Goal: Information Seeking & Learning: Understand process/instructions

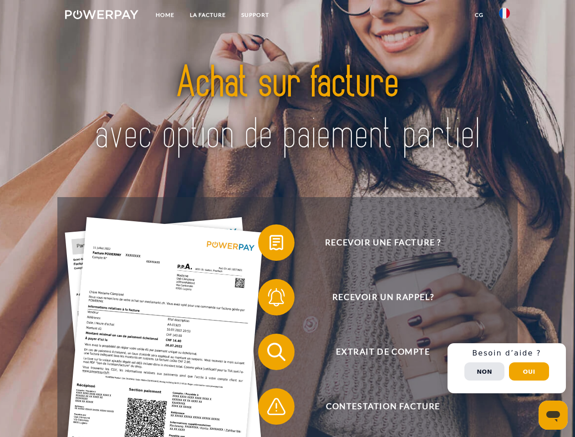
click at [102, 16] on img at bounding box center [101, 14] width 73 height 9
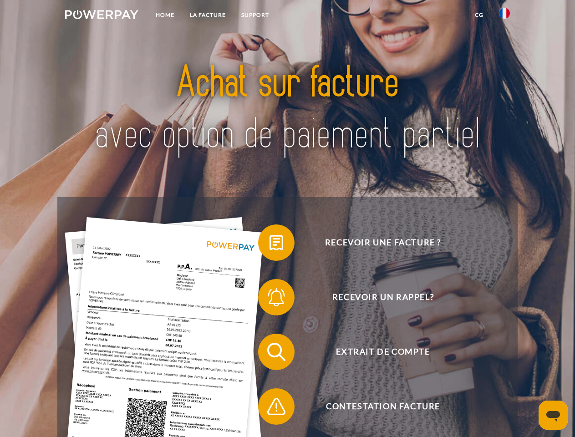
click at [504, 16] on img at bounding box center [504, 13] width 11 height 11
click at [479, 15] on link "CG" at bounding box center [479, 15] width 24 height 16
click at [270, 244] on span at bounding box center [263, 243] width 46 height 46
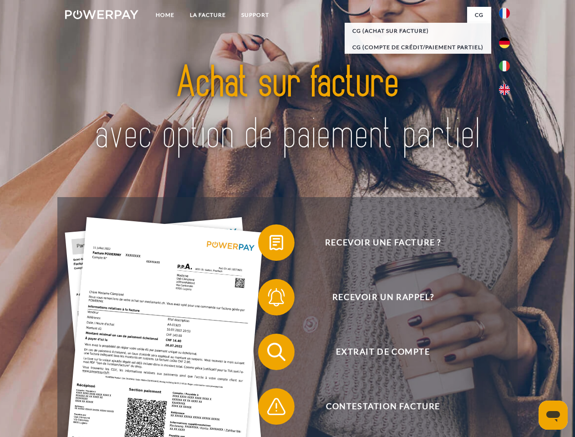
click at [270, 299] on span at bounding box center [263, 298] width 46 height 46
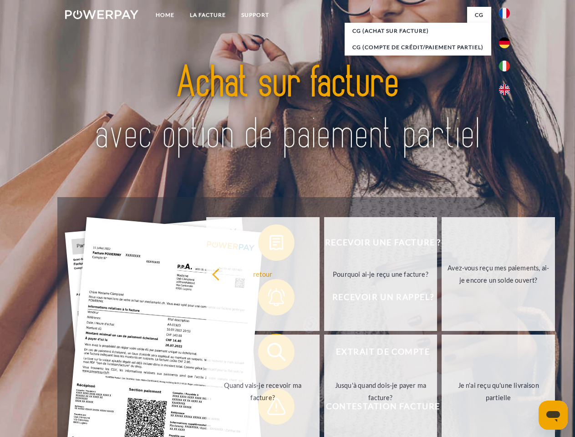
click at [324, 354] on link "Jusqu'à quand dois-je payer ma facture?" at bounding box center [380, 392] width 113 height 114
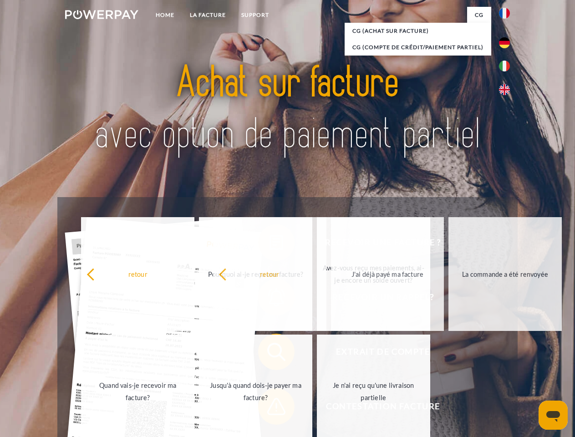
click at [270, 408] on span at bounding box center [263, 407] width 46 height 46
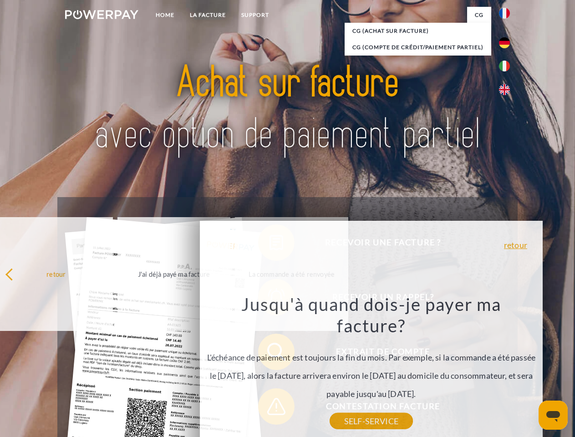
click at [507, 368] on div "Recevoir une facture ? Recevoir un rappel? Extrait de compte retour" at bounding box center [287, 379] width 460 height 364
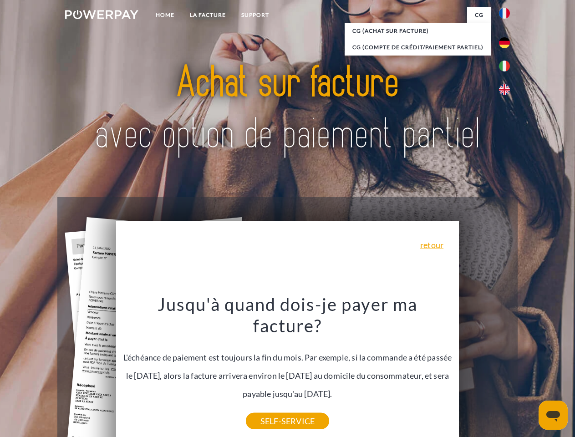
click at [484, 370] on span "Extrait de compte" at bounding box center [382, 352] width 223 height 36
click at [529, 372] on header "Home LA FACTURE Support" at bounding box center [287, 314] width 575 height 629
